Goal: Navigation & Orientation: Find specific page/section

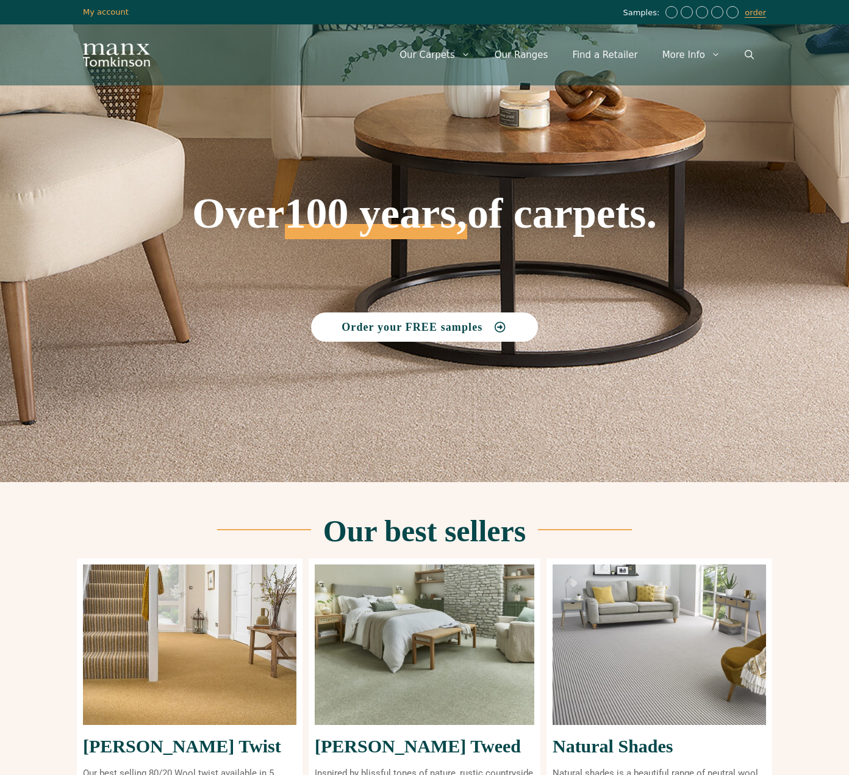
scroll to position [305, 0]
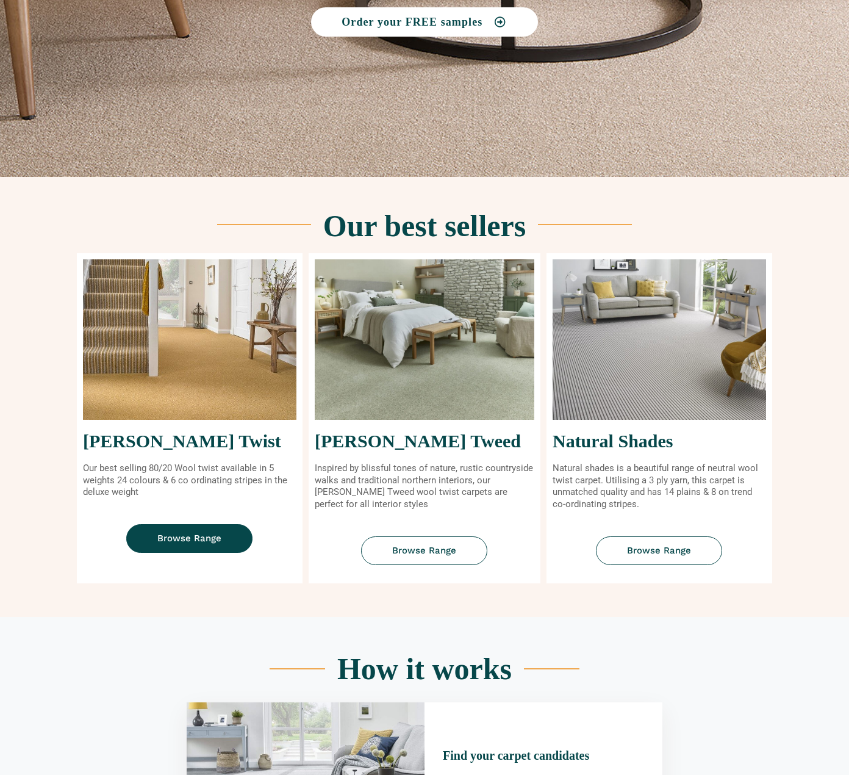
click at [202, 540] on span "Browse Range" at bounding box center [189, 538] width 64 height 9
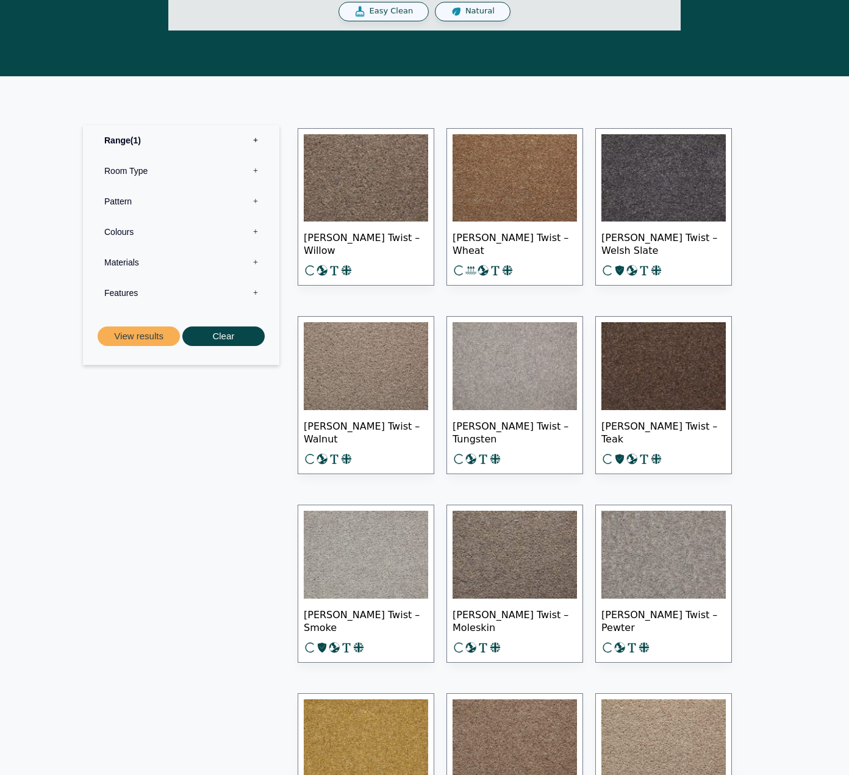
scroll to position [488, 0]
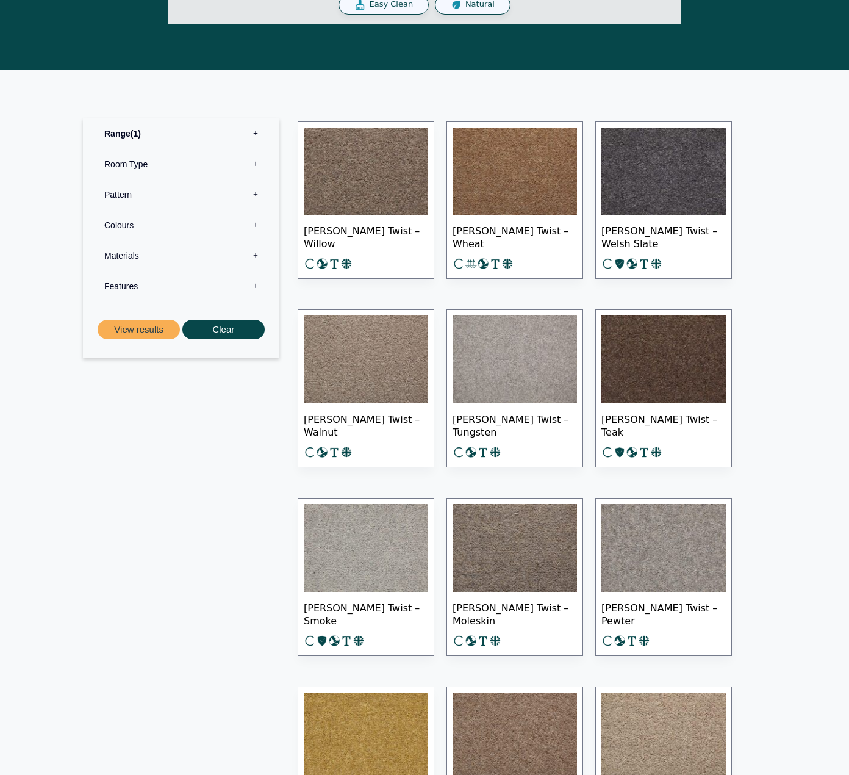
click at [207, 186] on label "Pattern 0" at bounding box center [181, 194] width 178 height 30
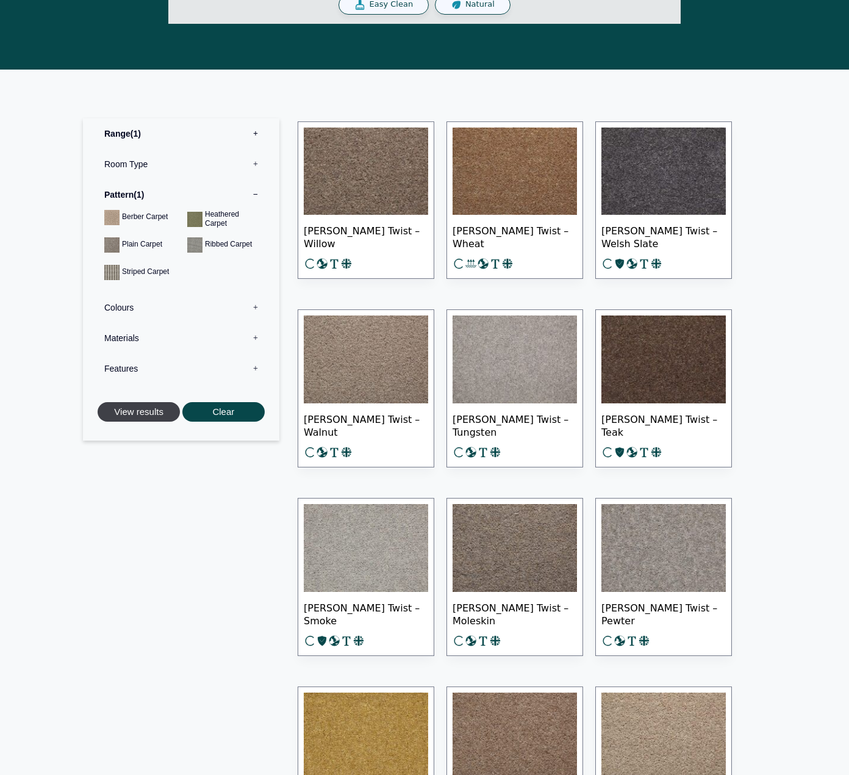
click at [151, 406] on button "View results" at bounding box center [139, 412] width 82 height 20
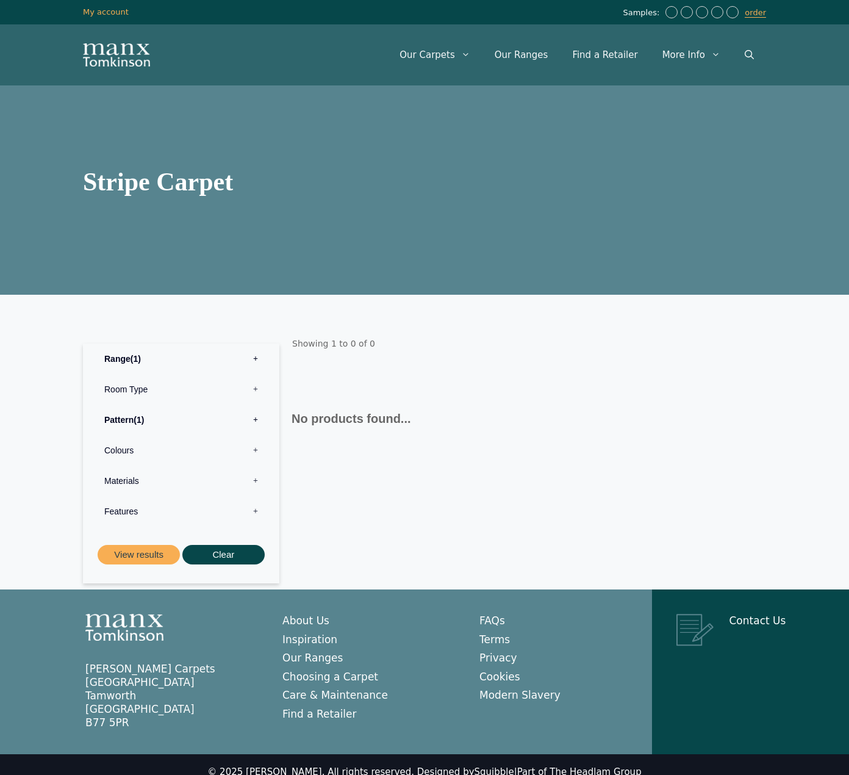
click at [119, 415] on label "Pattern 1" at bounding box center [181, 419] width 178 height 30
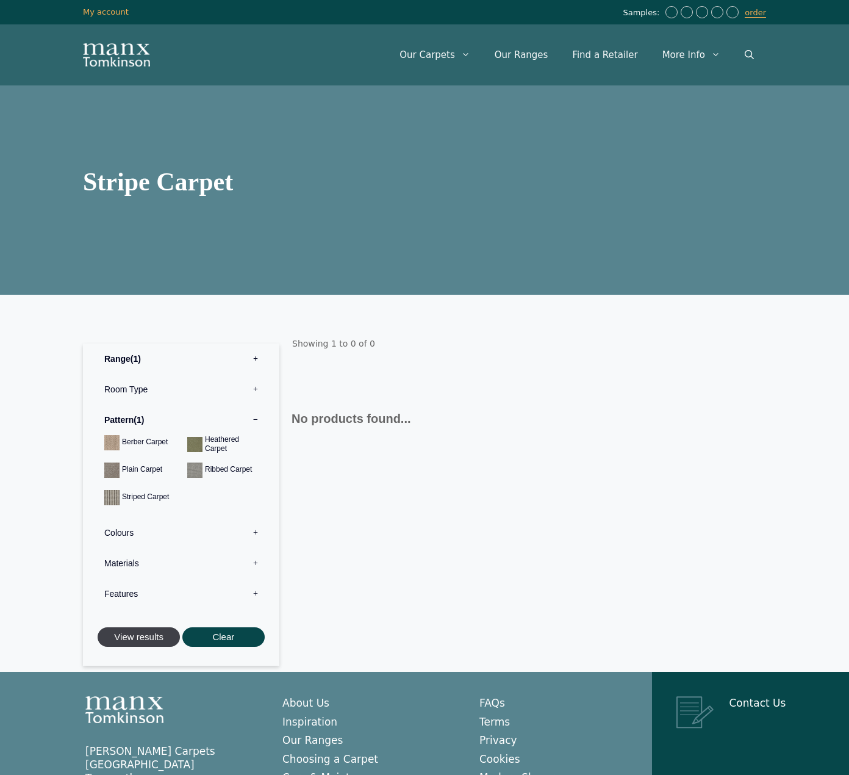
click at [127, 631] on button "View results" at bounding box center [139, 637] width 82 height 20
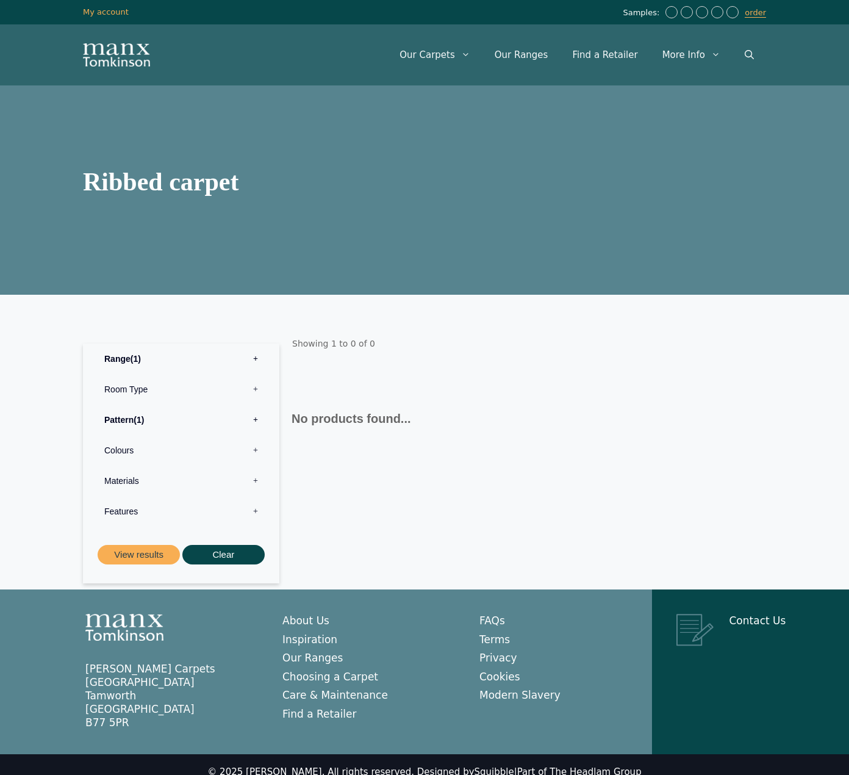
click at [128, 413] on label "Pattern 1" at bounding box center [181, 419] width 178 height 30
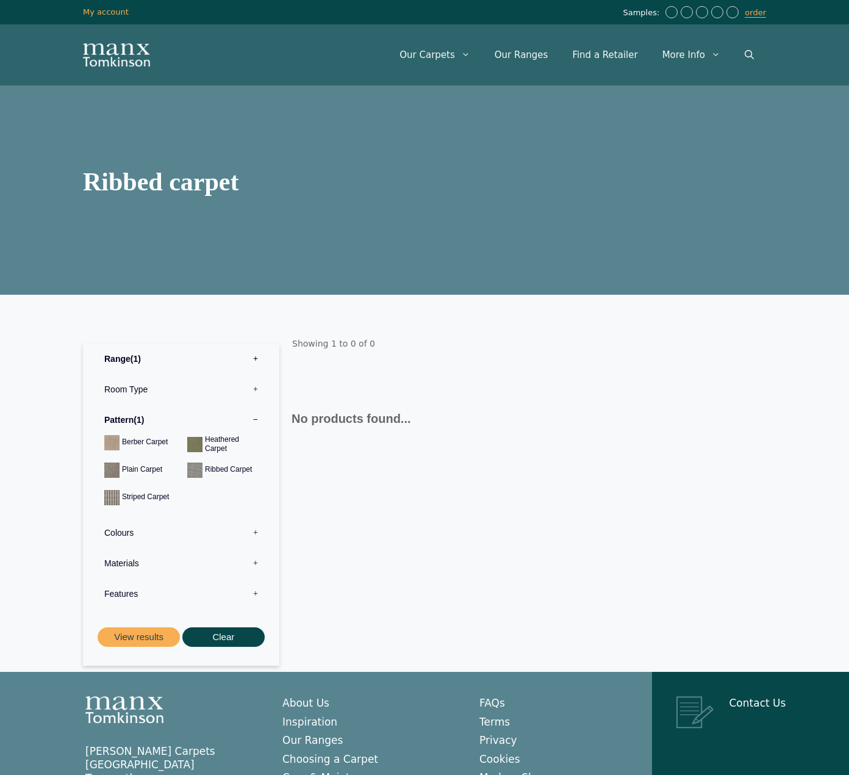
click at [121, 359] on label "Range 1" at bounding box center [181, 358] width 178 height 30
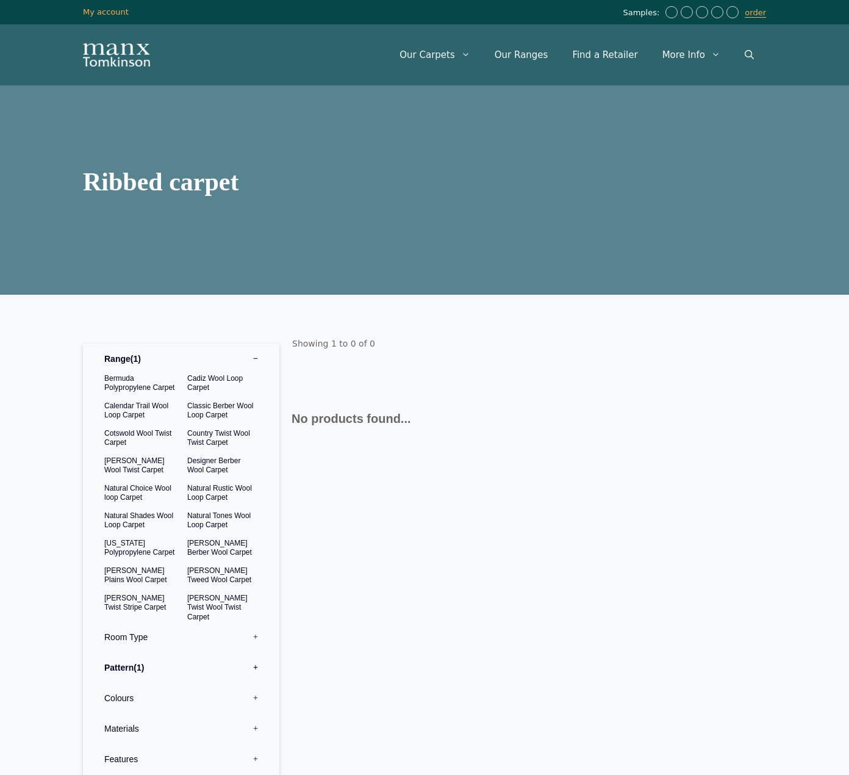
click at [121, 359] on label "Range 1" at bounding box center [181, 358] width 178 height 30
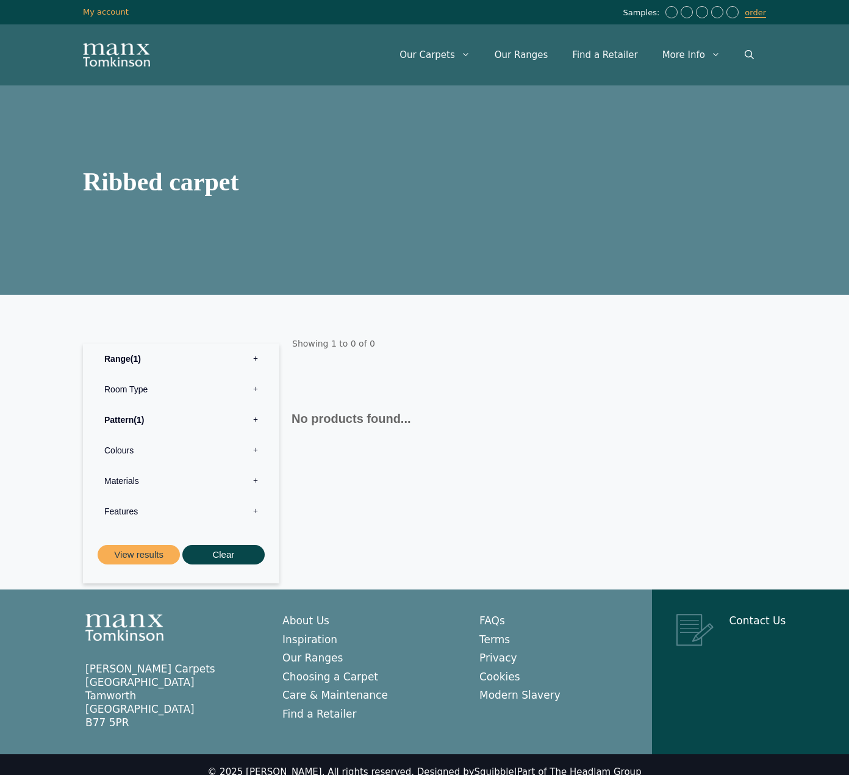
click at [122, 421] on label "Pattern 1" at bounding box center [181, 419] width 178 height 30
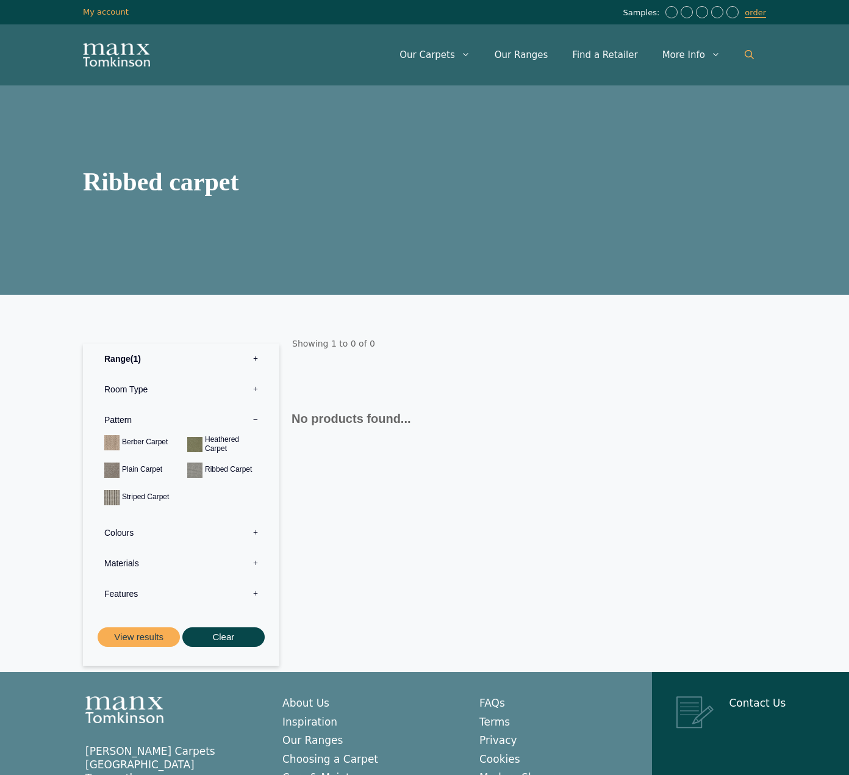
click at [748, 55] on icon "Open Search Bar" at bounding box center [749, 54] width 9 height 9
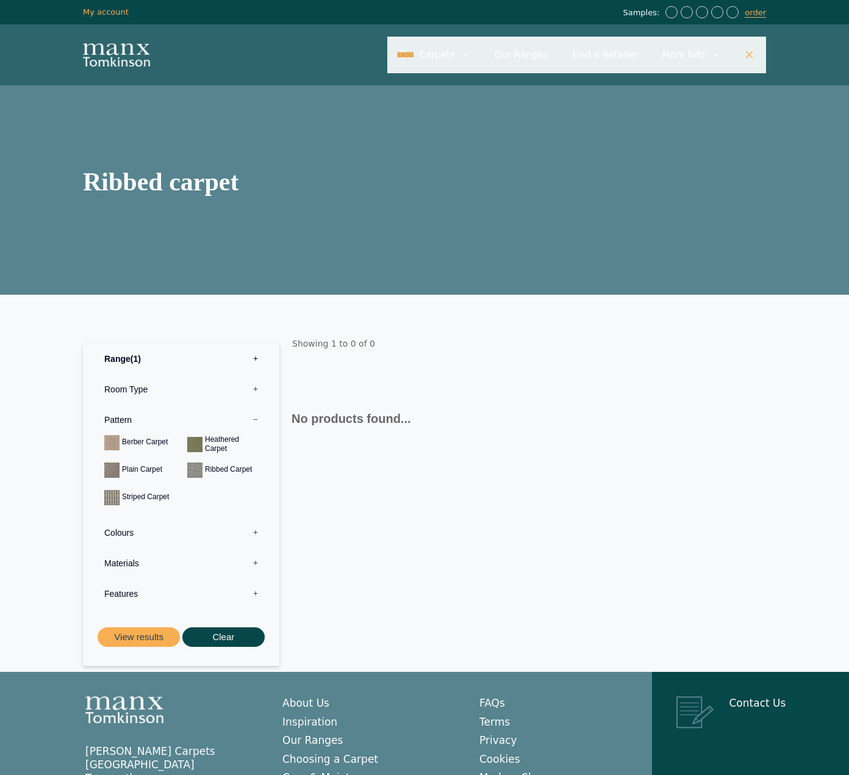
type input "*****"
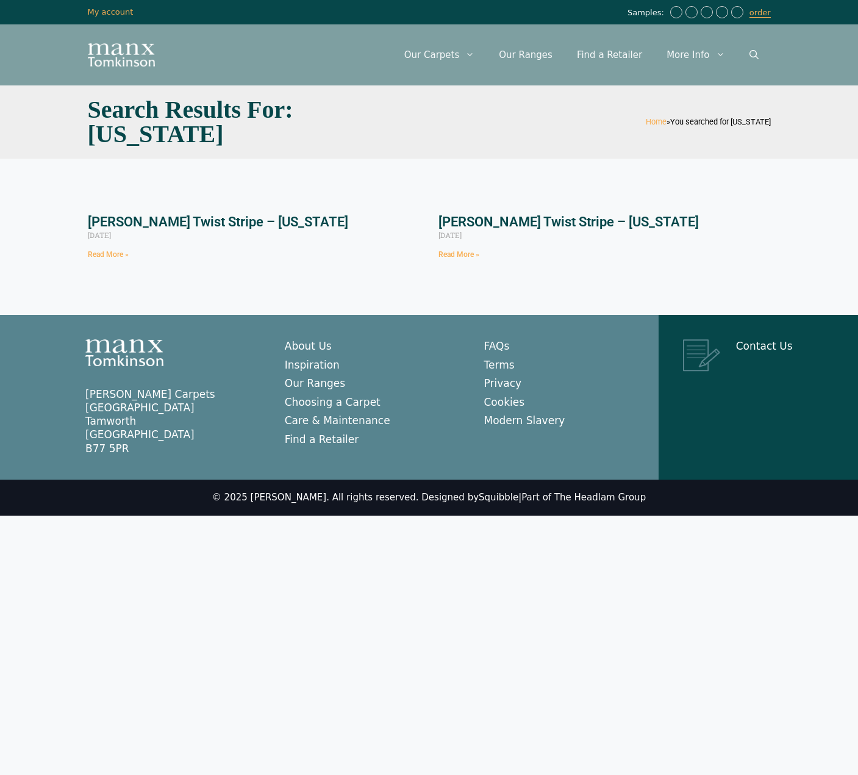
click at [231, 225] on link "[PERSON_NAME] Twist Stripe – [US_STATE]" at bounding box center [218, 221] width 260 height 15
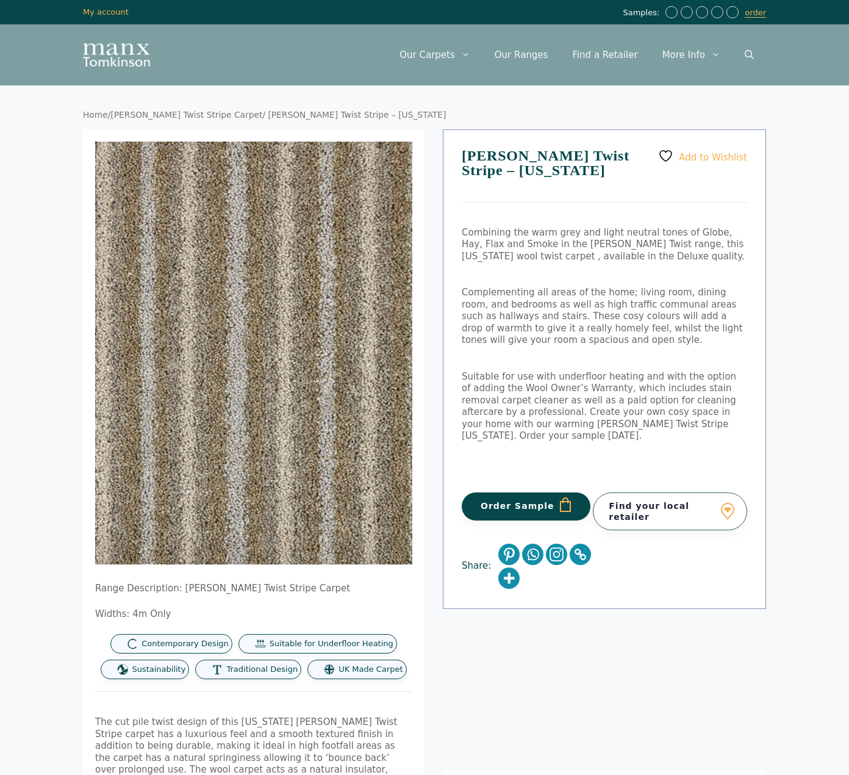
click at [669, 492] on link "Find your local retailer" at bounding box center [670, 511] width 154 height 38
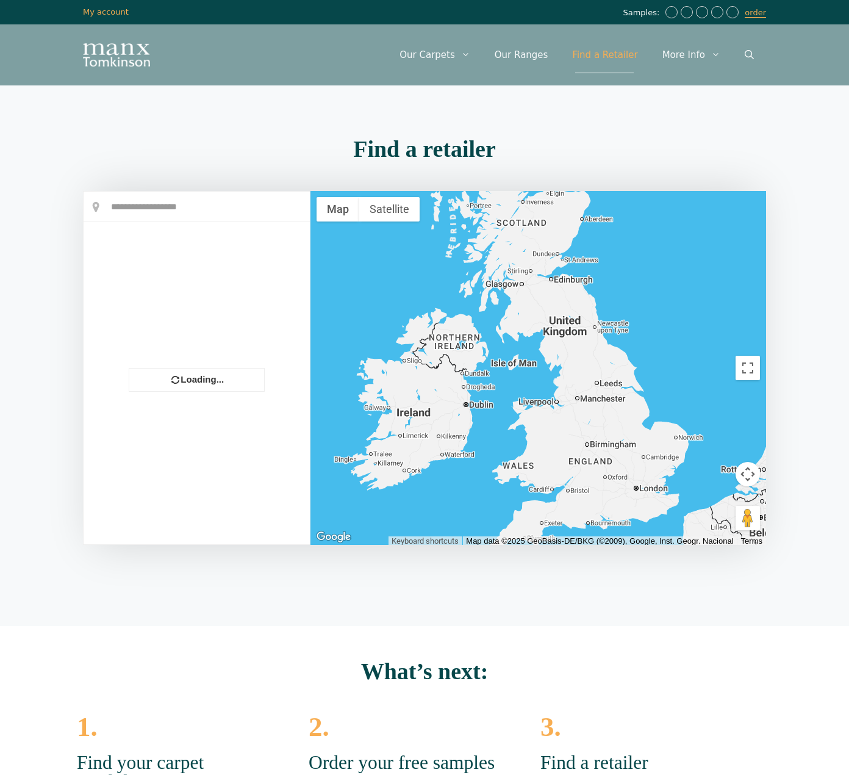
click at [517, 381] on div at bounding box center [538, 368] width 456 height 354
click at [747, 371] on button "Toggle fullscreen view" at bounding box center [748, 368] width 24 height 24
click at [535, 342] on div at bounding box center [538, 368] width 456 height 354
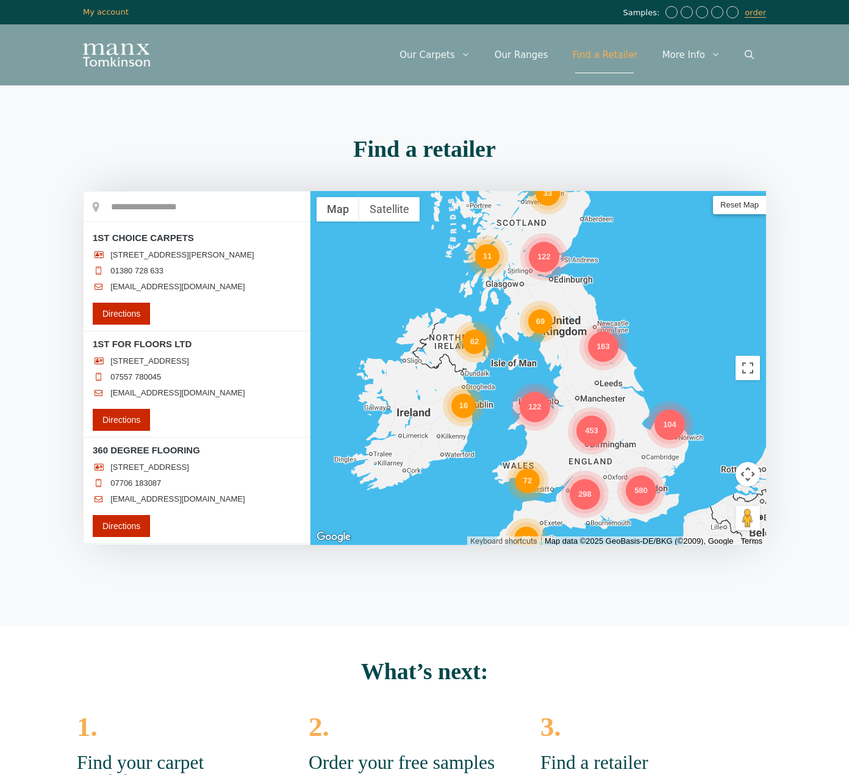
click at [639, 457] on div "298 69 580 163 453 62 122 33 16 72 104 80 122 11" at bounding box center [538, 368] width 456 height 354
drag, startPoint x: 641, startPoint y: 453, endPoint x: 593, endPoint y: 443, distance: 48.7
click at [593, 443] on div "298 69 580 163 453 62 122 33 16 72 104 80 122 11" at bounding box center [538, 368] width 456 height 354
